Goal: Information Seeking & Learning: Learn about a topic

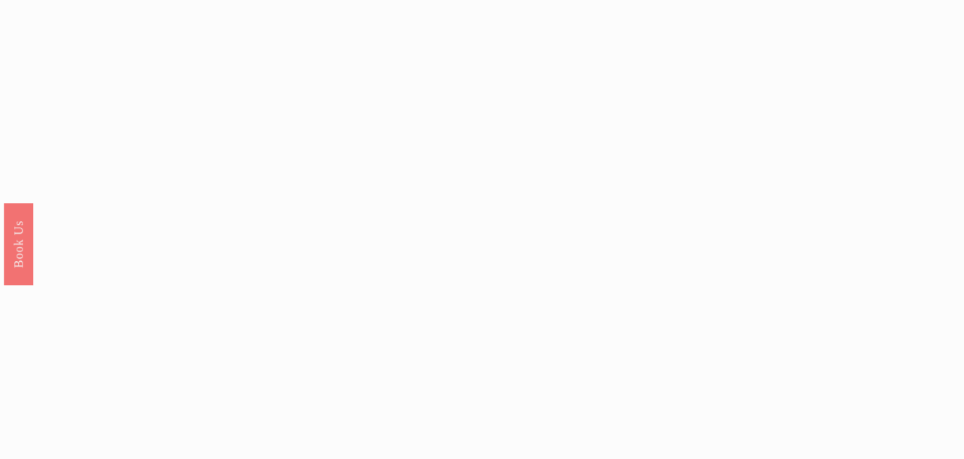
scroll to position [1227, 0]
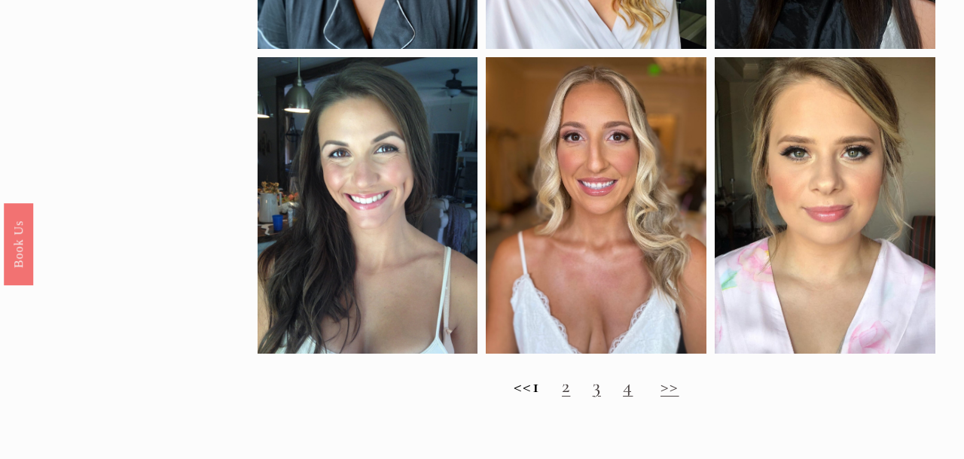
click at [570, 384] on link "2" at bounding box center [566, 385] width 8 height 23
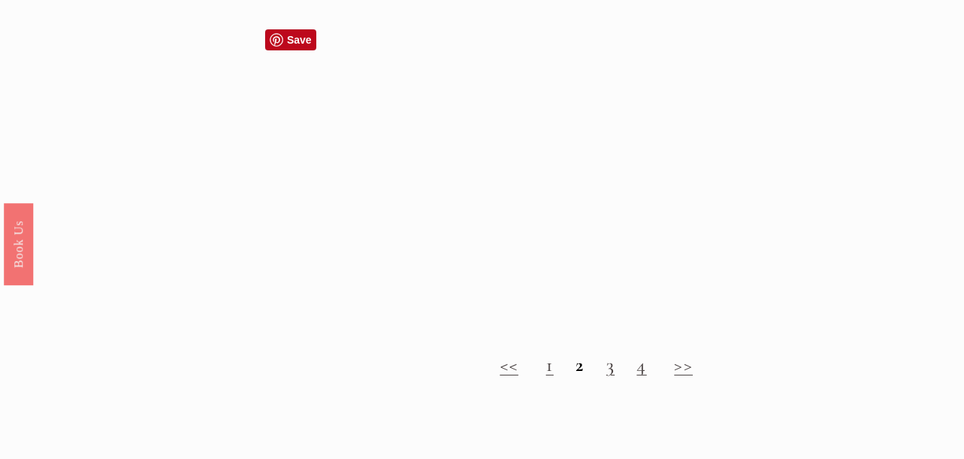
scroll to position [1234, 0]
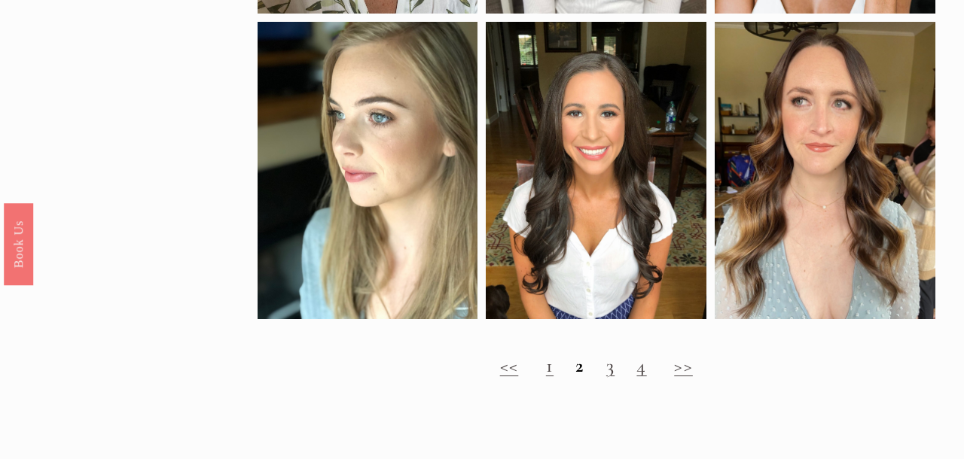
click at [609, 377] on link "3" at bounding box center [610, 365] width 8 height 23
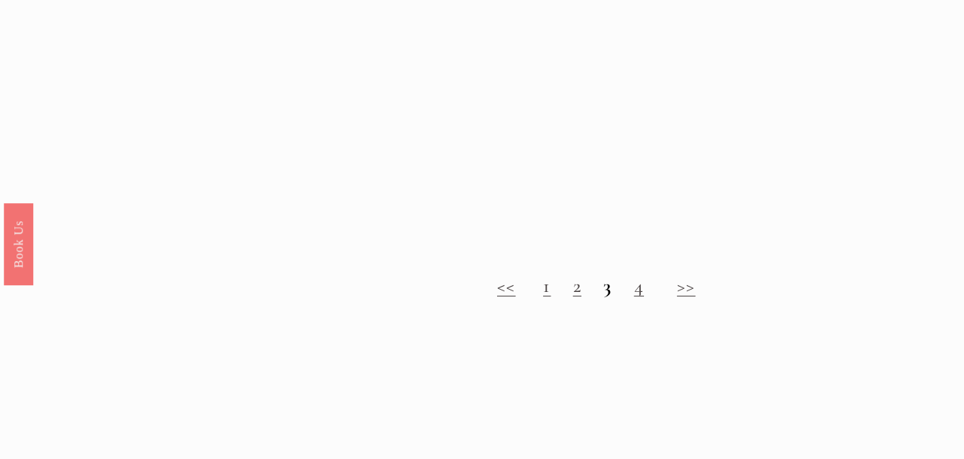
scroll to position [994, 0]
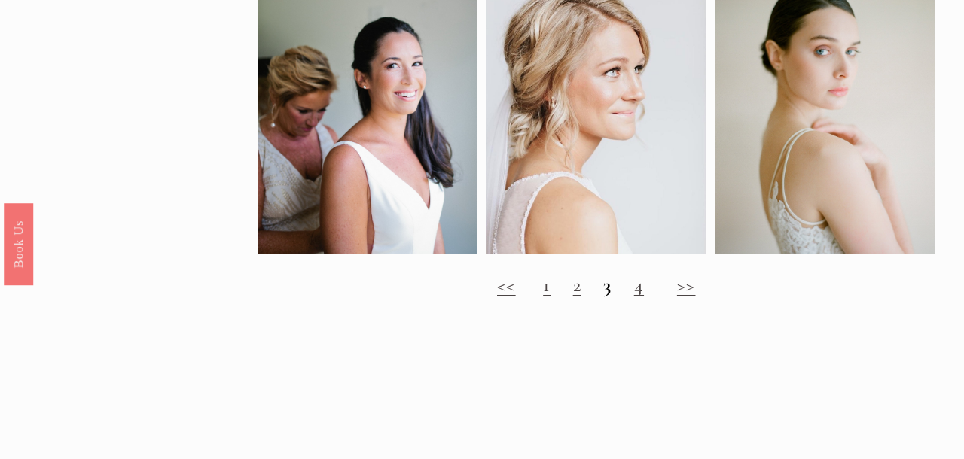
click at [637, 288] on link "4" at bounding box center [639, 284] width 10 height 23
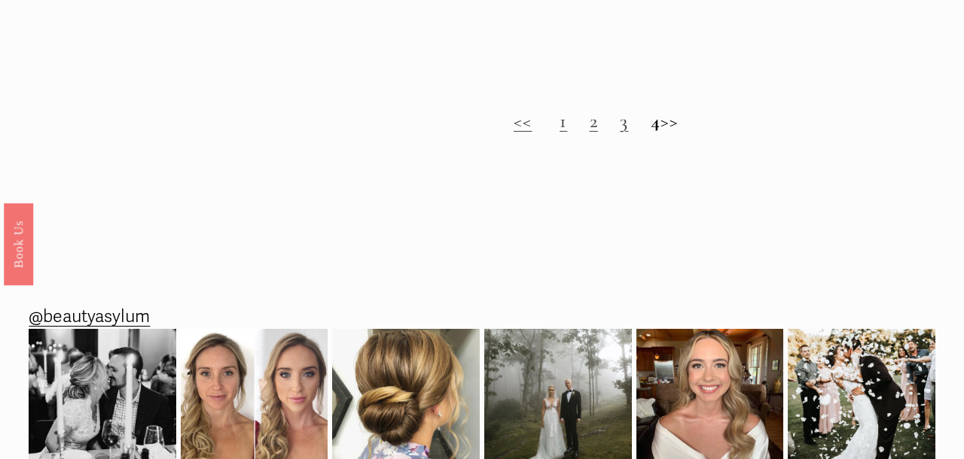
scroll to position [1702, 0]
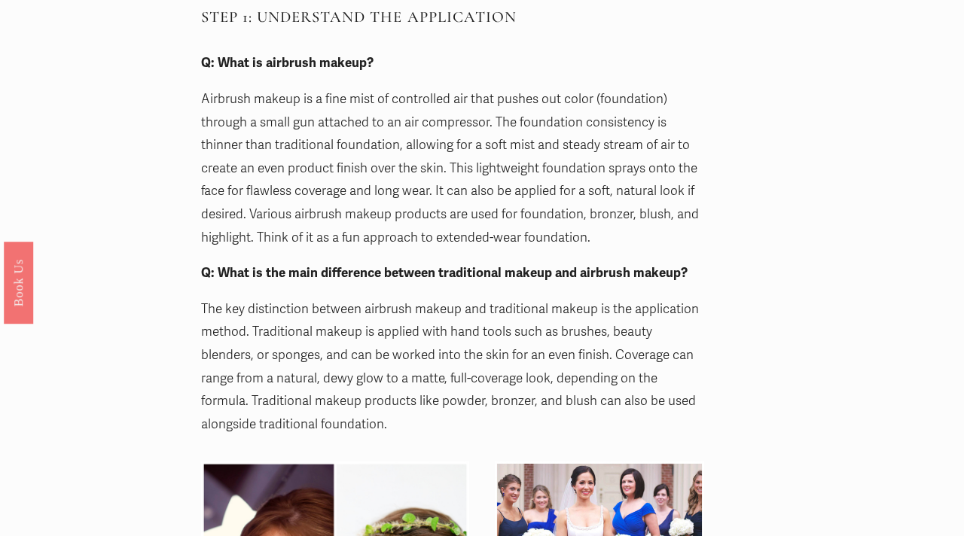
scroll to position [1186, 0]
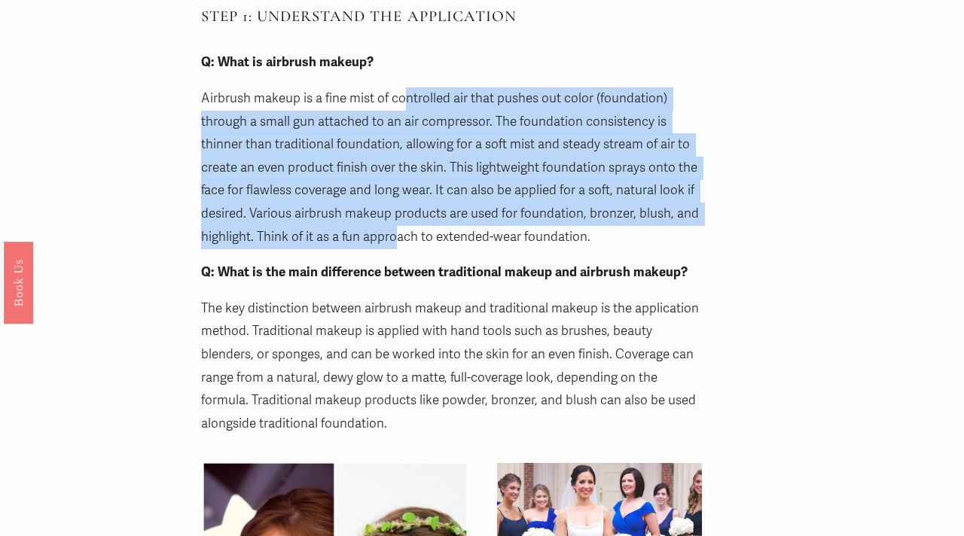
drag, startPoint x: 404, startPoint y: 101, endPoint x: 397, endPoint y: 244, distance: 143.3
click at [397, 244] on p "Airbrush makeup is a fine mist of controlled air that pushes out color (foundat…" at bounding box center [452, 167] width 503 height 161
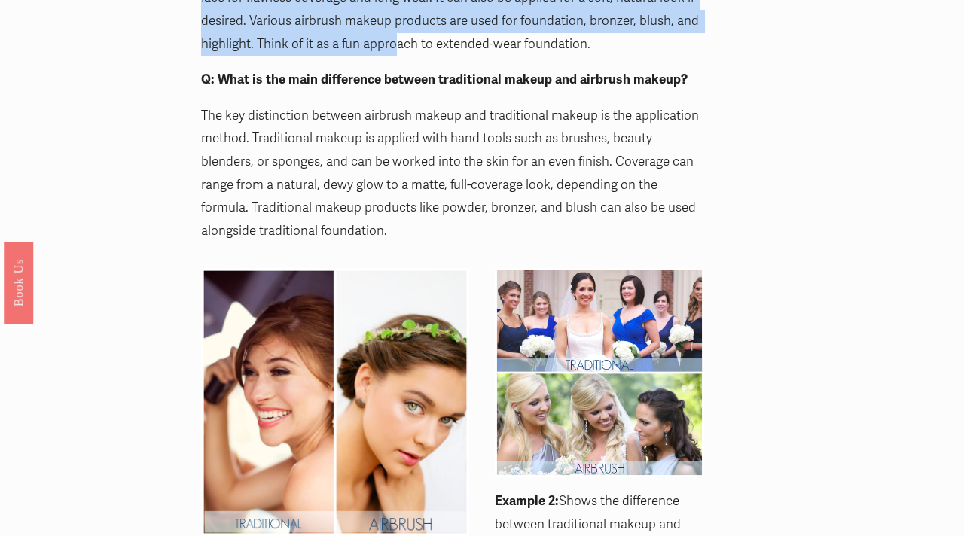
scroll to position [1379, 0]
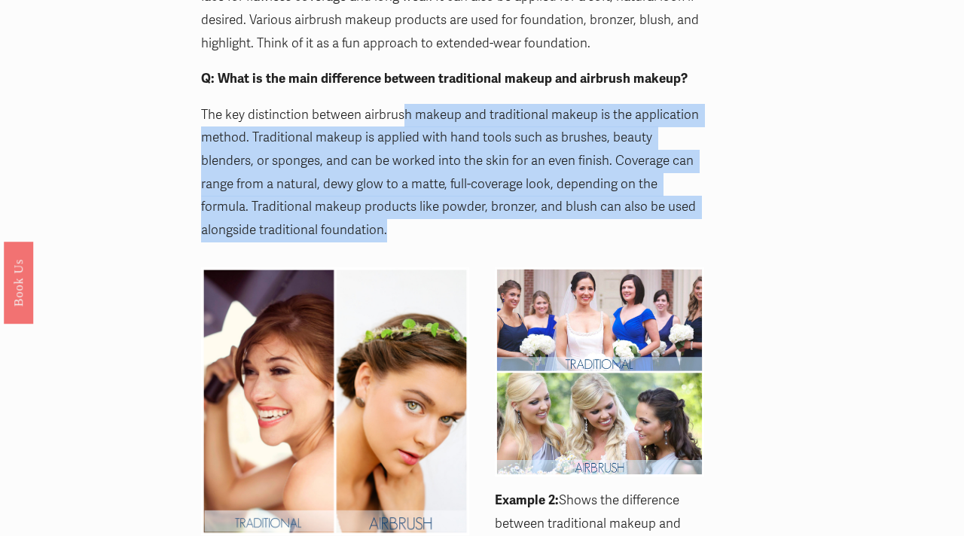
drag, startPoint x: 406, startPoint y: 117, endPoint x: 402, endPoint y: 224, distance: 107.0
click at [402, 224] on p "The key distinction between airbrush makeup and traditional makeup is the appli…" at bounding box center [452, 173] width 503 height 139
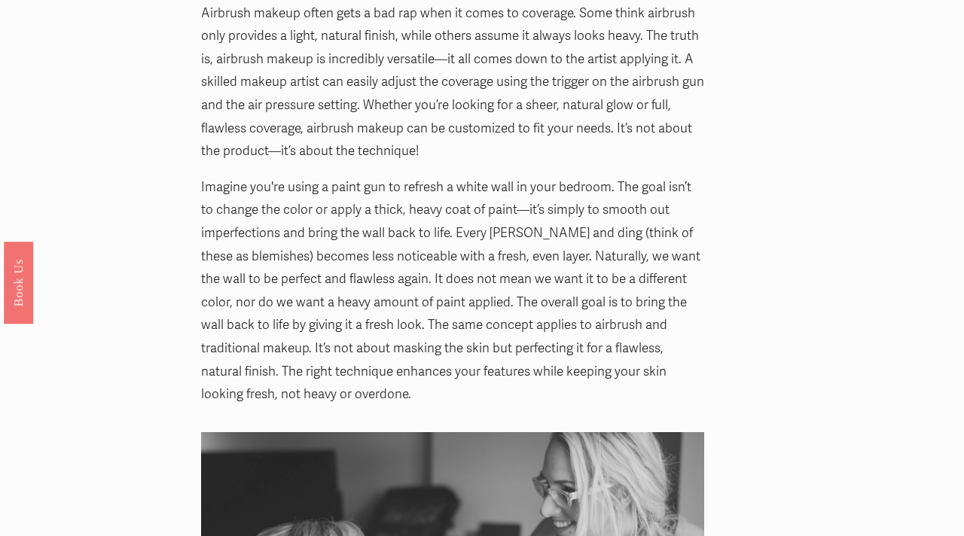
scroll to position [2215, 0]
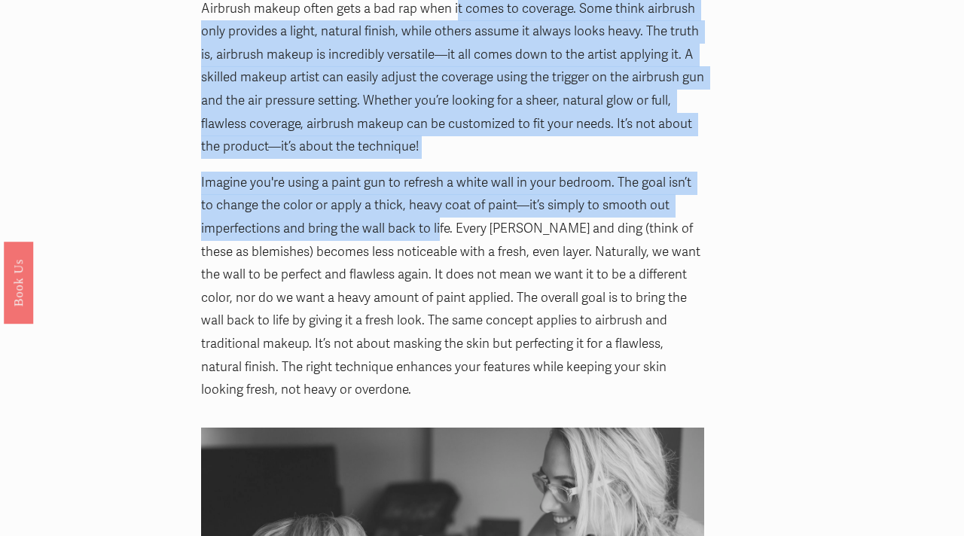
drag, startPoint x: 454, startPoint y: 3, endPoint x: 435, endPoint y: 261, distance: 259.0
click at [438, 229] on div "STEP 2: GET FAMILIAR WITH THE COVERAGE Airbrush makeup often gets a bad rap whe…" at bounding box center [452, 177] width 503 height 449
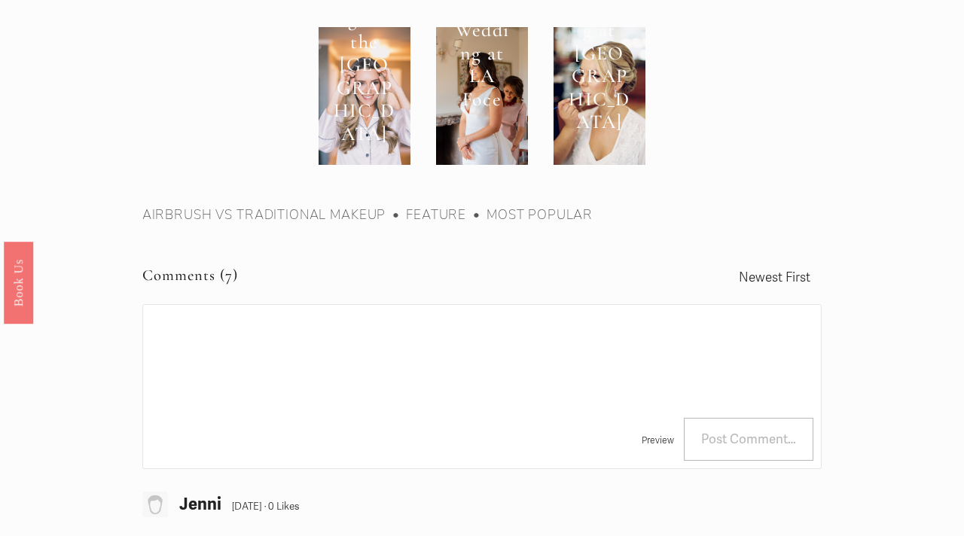
scroll to position [6166, 0]
